Goal: Task Accomplishment & Management: Use online tool/utility

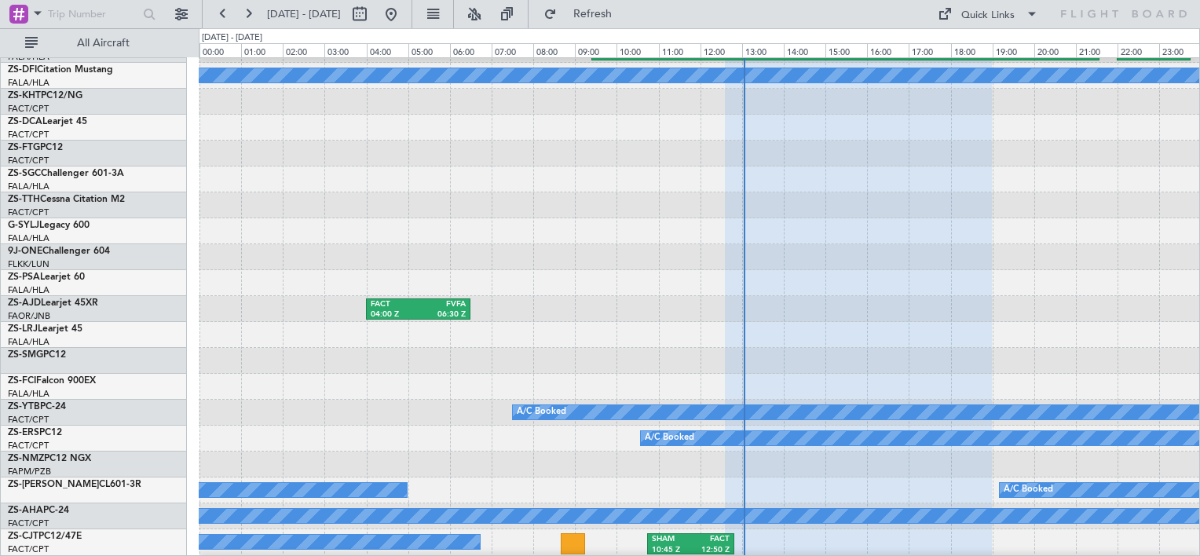
scroll to position [333, 0]
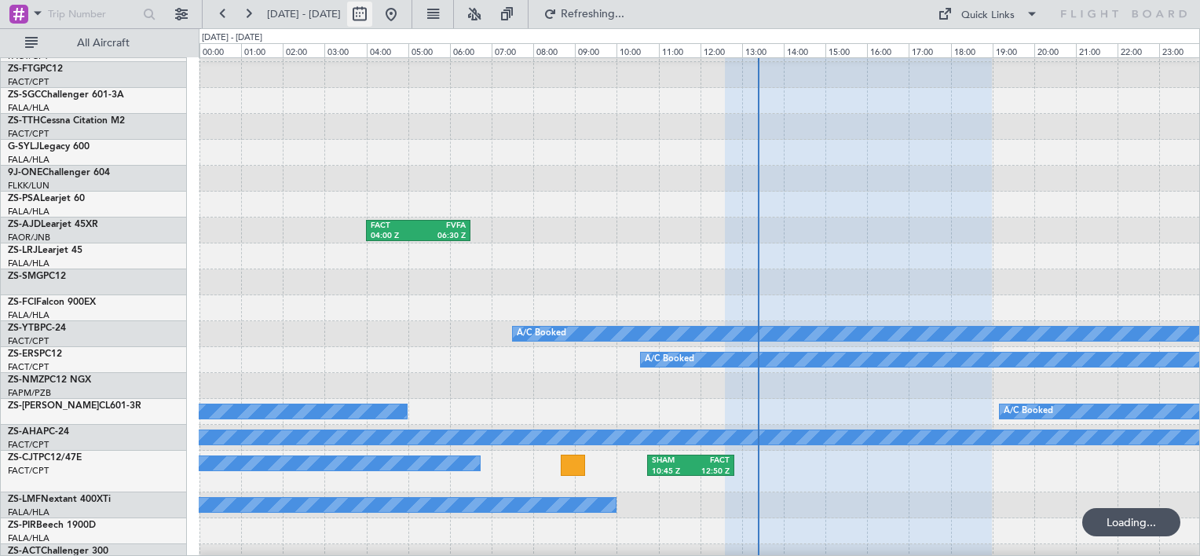
click at [372, 21] on button at bounding box center [359, 14] width 25 height 25
select select "10"
select select "2025"
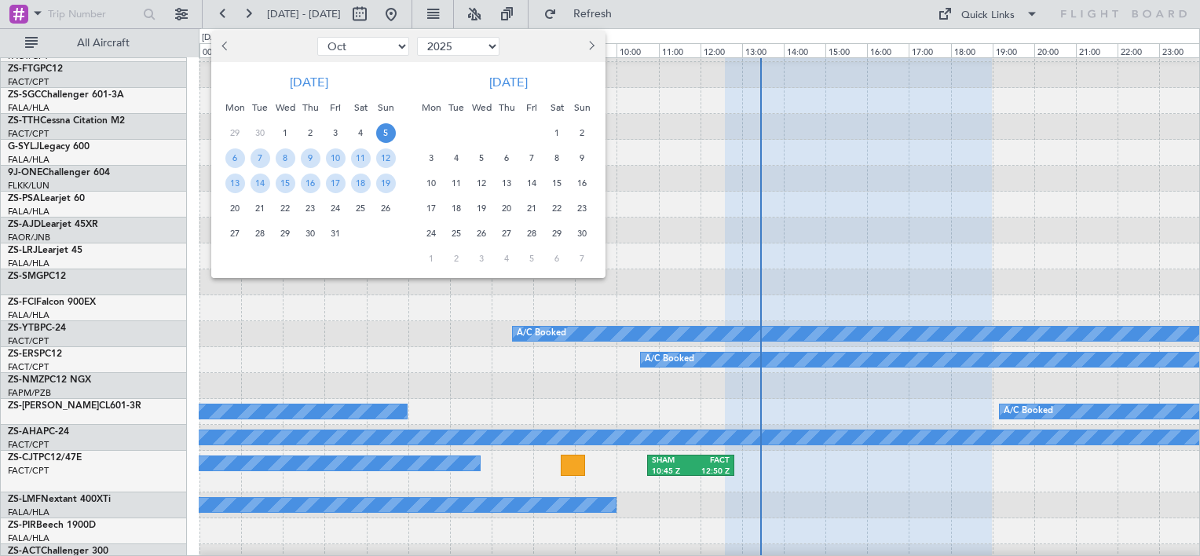
click at [858, 196] on div at bounding box center [600, 278] width 1200 height 556
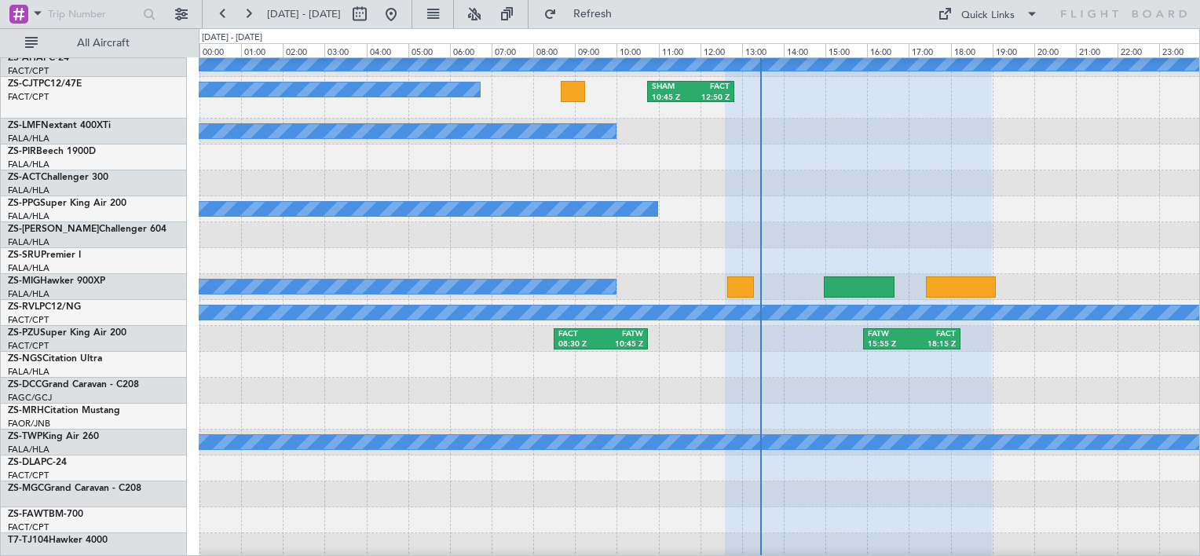
scroll to position [994, 0]
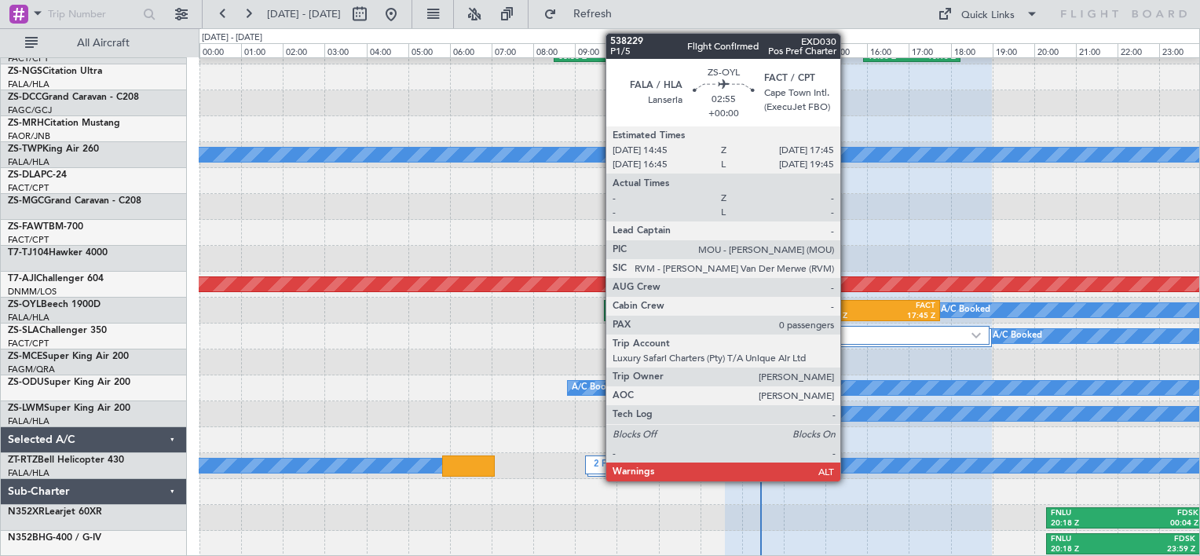
click at [847, 302] on div "FALA" at bounding box center [848, 306] width 58 height 11
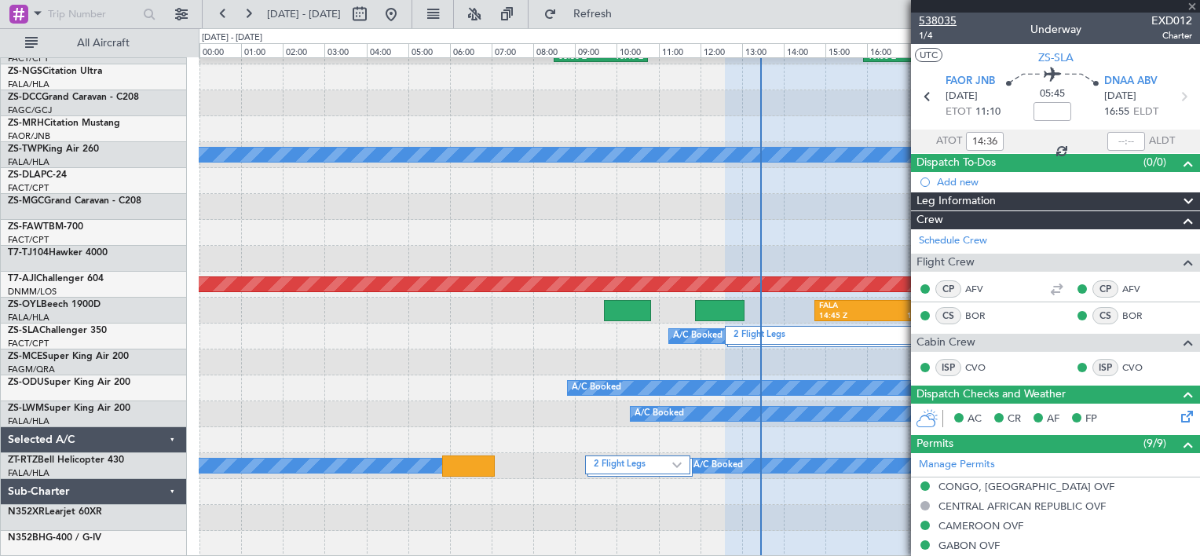
type input "12:36"
type input "0"
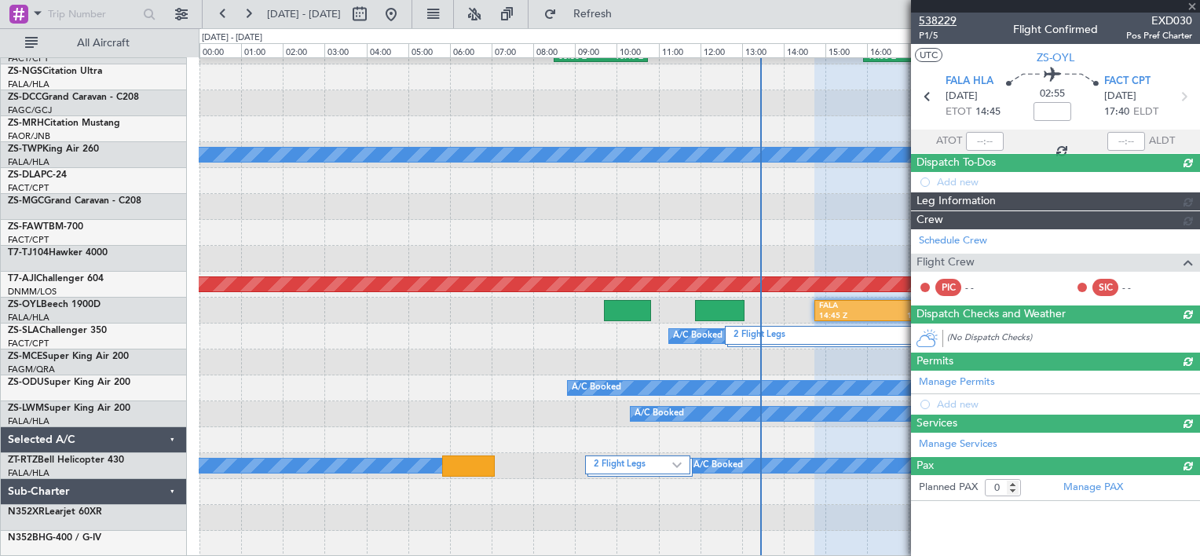
click at [942, 19] on span "538229" at bounding box center [938, 21] width 38 height 16
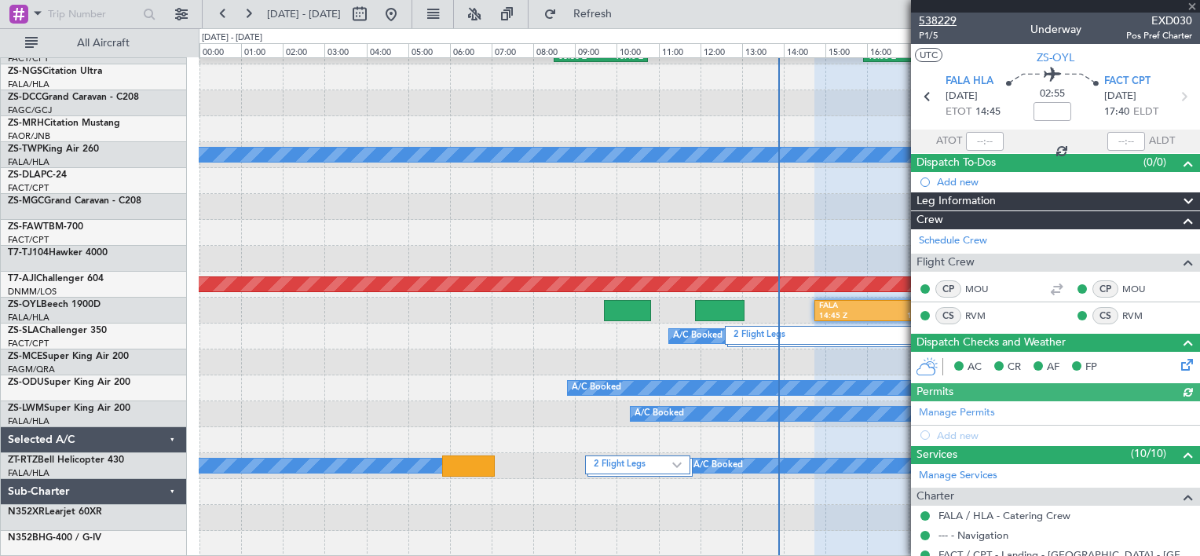
type input "13:51"
